Goal: Obtain resource: Obtain resource

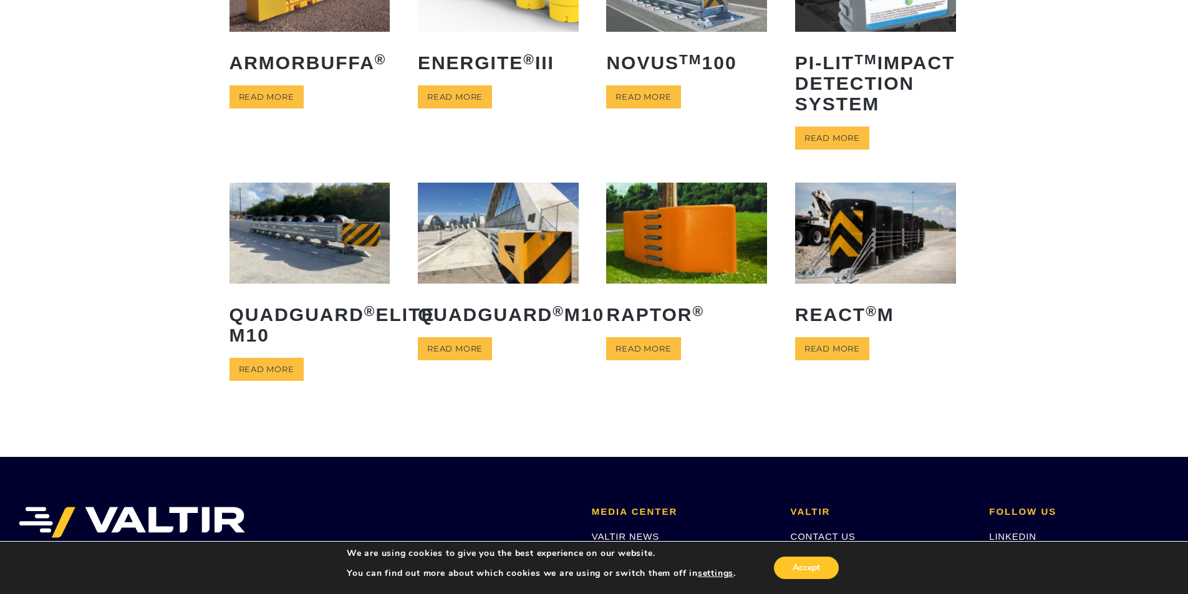
scroll to position [187, 0]
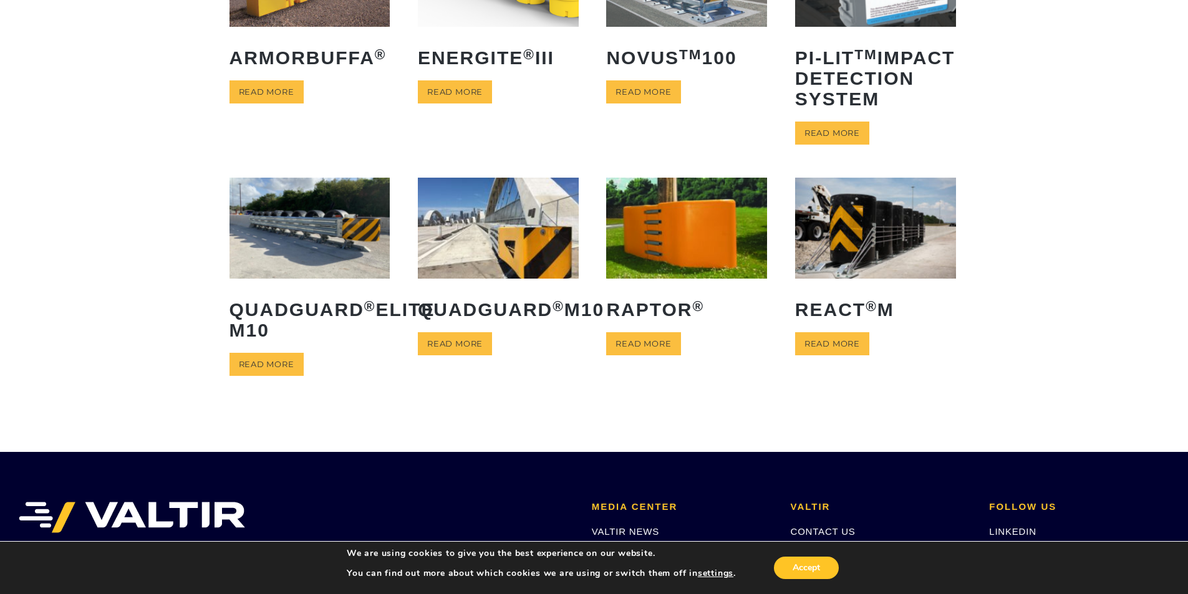
click at [494, 248] on img at bounding box center [498, 228] width 161 height 100
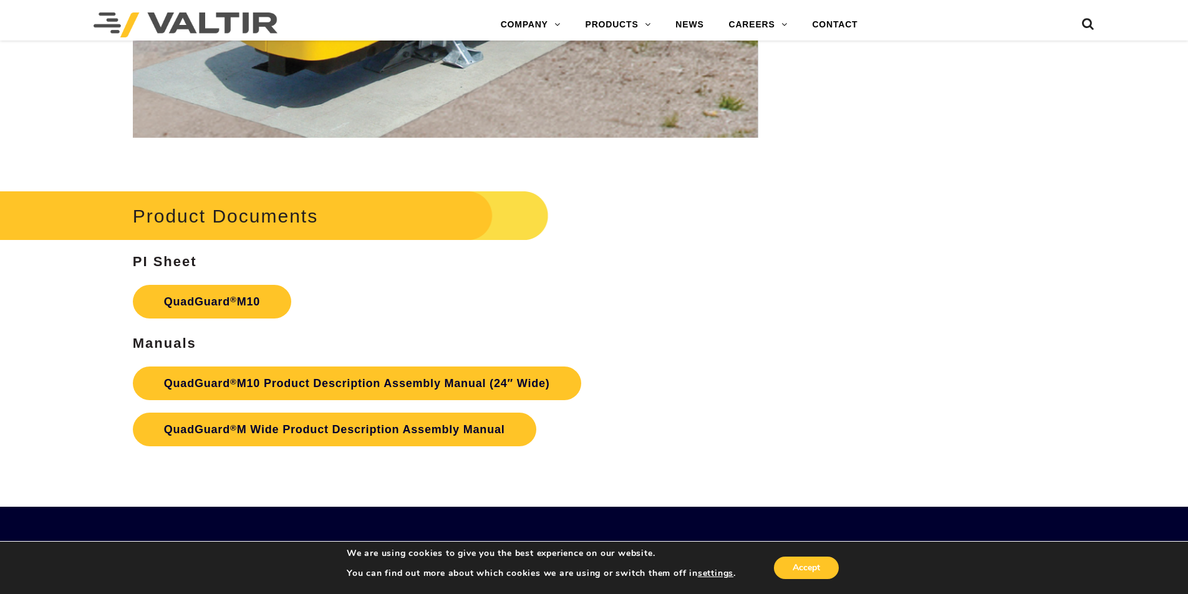
scroll to position [4676, 0]
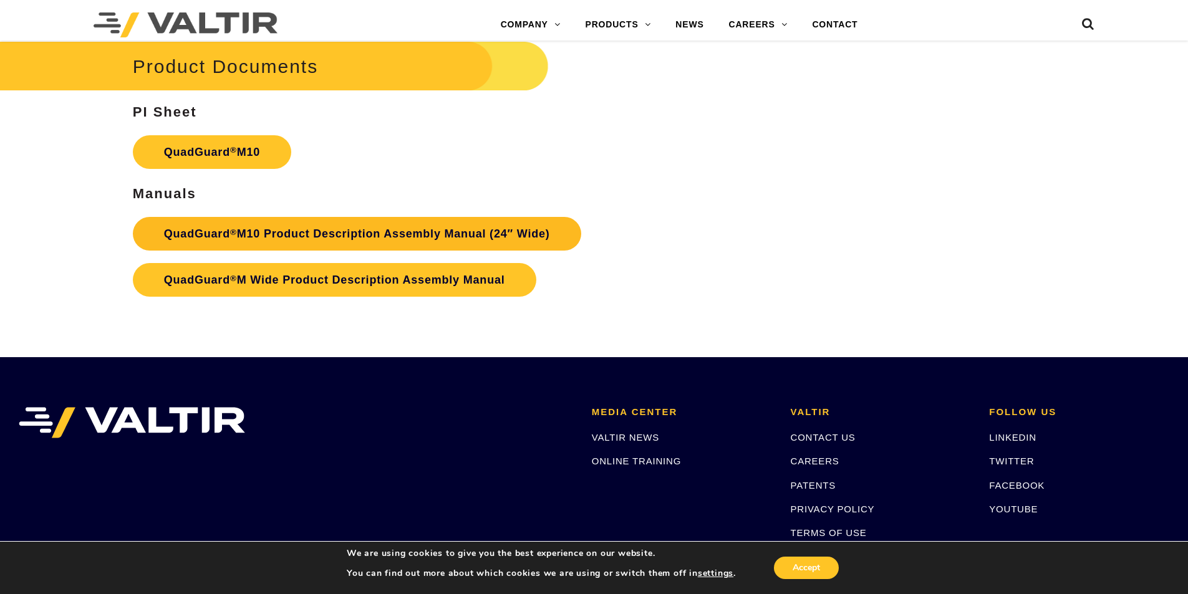
click at [300, 233] on link "QuadGuard ® M10 Product Description Assembly Manual (24″ Wide)" at bounding box center [357, 234] width 448 height 34
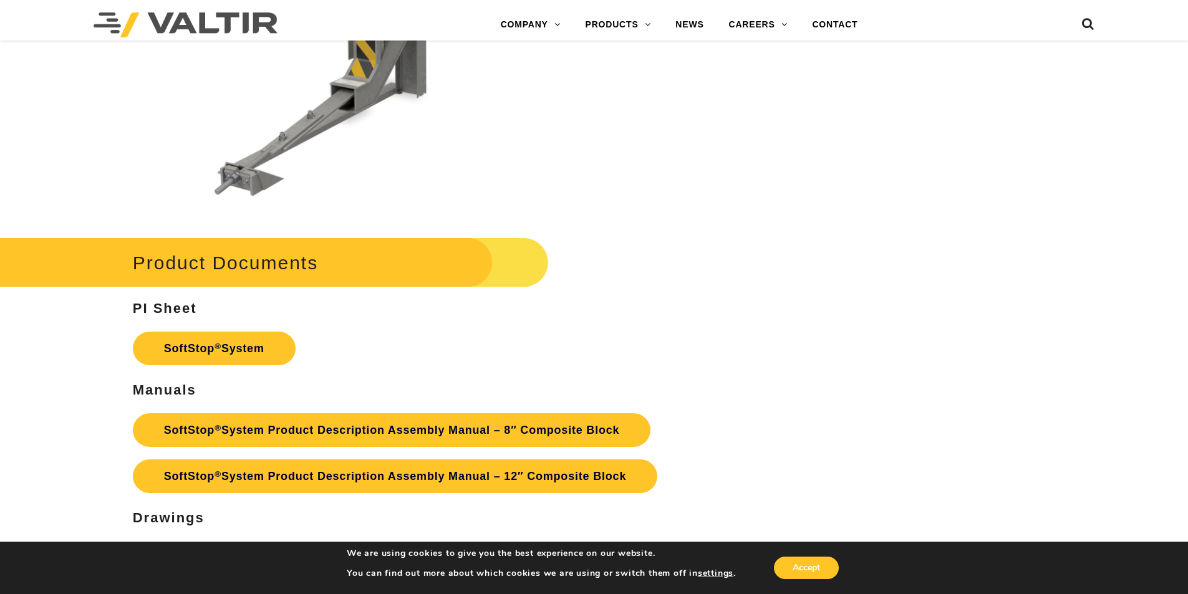
scroll to position [4489, 0]
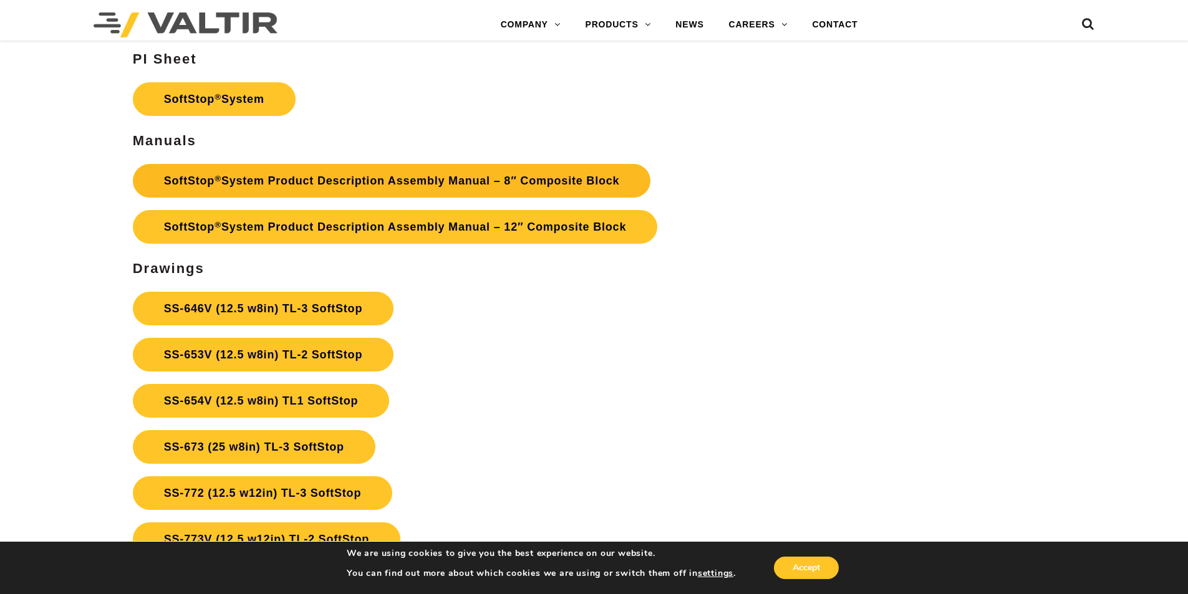
click at [453, 183] on link "SoftStop ® System Product Description Assembly Manual – 8″ Composite Block" at bounding box center [392, 181] width 518 height 34
